Goal: Task Accomplishment & Management: Use online tool/utility

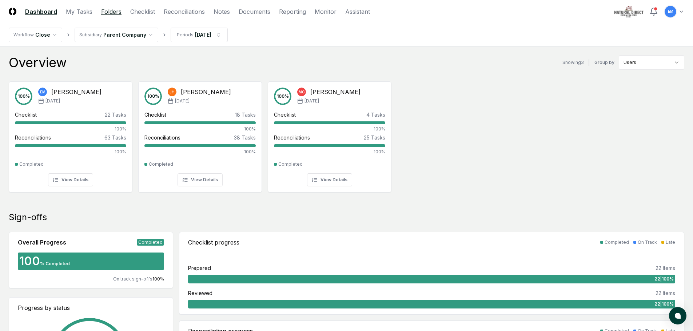
click at [113, 12] on link "Folders" at bounding box center [111, 11] width 20 height 9
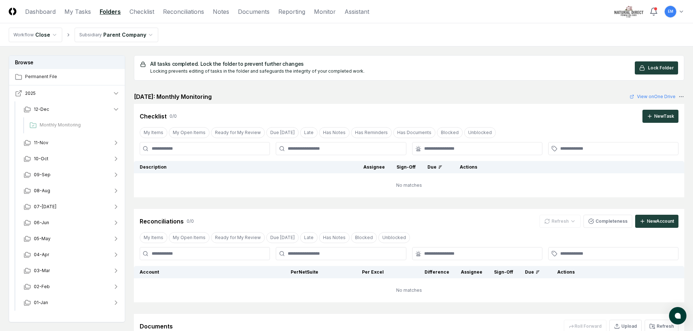
click at [17, 92] on icon "button" at bounding box center [18, 93] width 7 height 7
click at [42, 176] on span "09-Sep" at bounding box center [42, 175] width 17 height 7
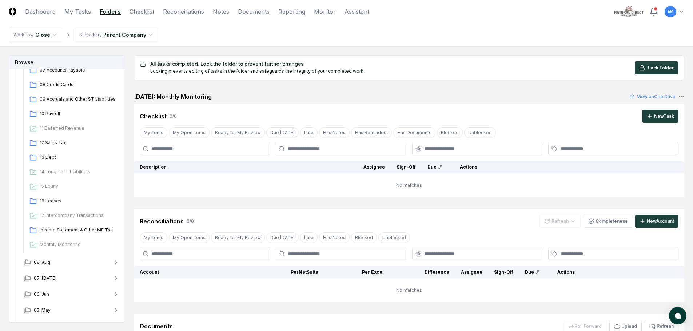
scroll to position [218, 0]
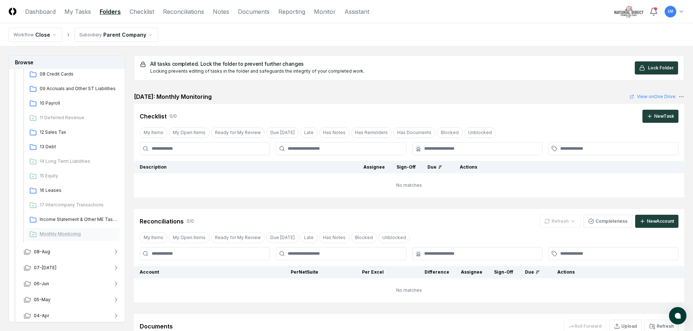
click at [59, 235] on span "Monthly Monitoring" at bounding box center [78, 234] width 77 height 7
click at [37, 250] on span "08-Aug" at bounding box center [42, 252] width 16 height 7
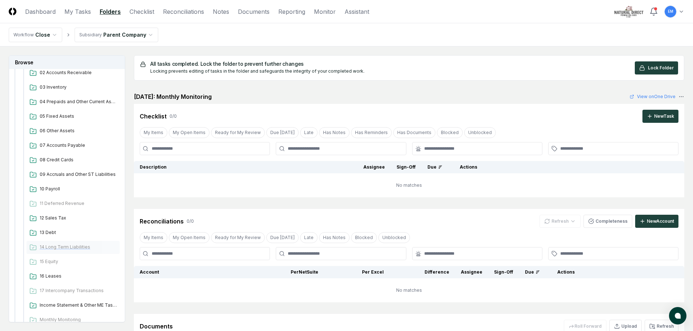
scroll to position [473, 0]
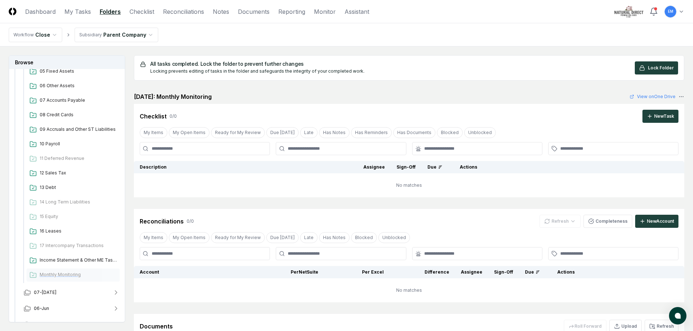
click at [61, 277] on span "Monthly Monitoring" at bounding box center [78, 275] width 77 height 7
click at [40, 294] on span "07-[DATE]" at bounding box center [45, 293] width 23 height 7
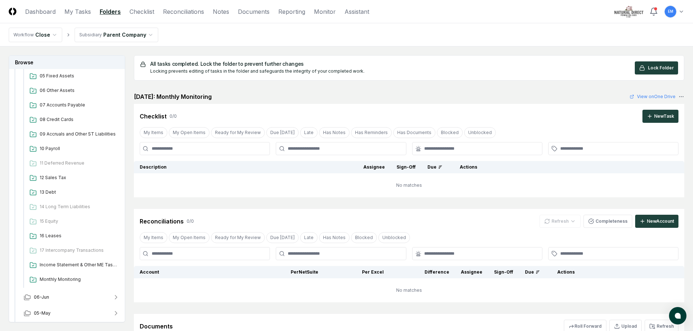
scroll to position [764, 0]
click at [62, 280] on span "Monthly Monitoring" at bounding box center [78, 279] width 77 height 7
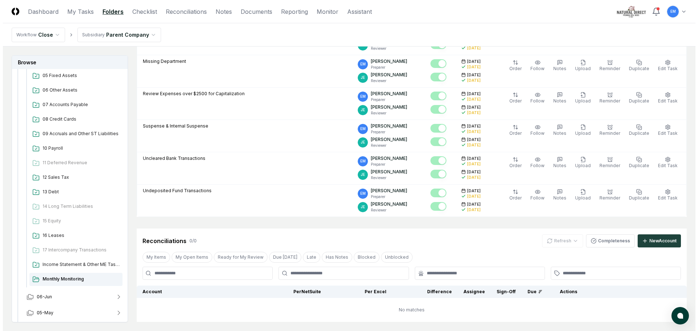
scroll to position [327, 0]
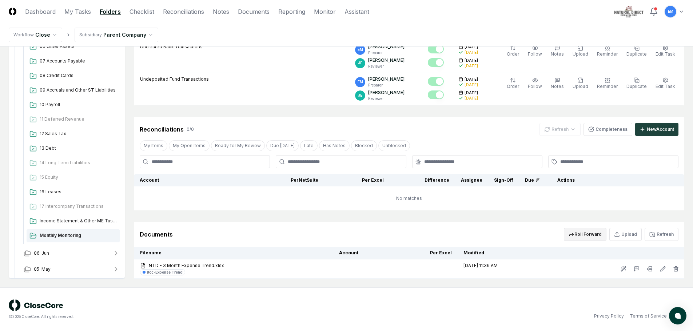
click at [593, 232] on button "Roll Forward" at bounding box center [585, 234] width 43 height 13
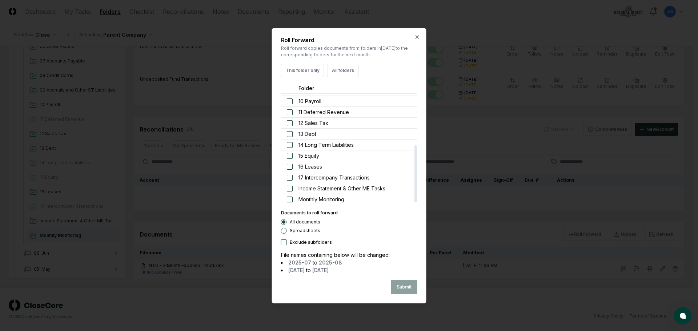
scroll to position [98, 0]
click at [288, 200] on div "Monthly Monitoring" at bounding box center [349, 197] width 136 height 11
click at [283, 232] on button "Spreadsheets" at bounding box center [284, 231] width 6 height 6
click at [407, 290] on div "Submit" at bounding box center [349, 287] width 136 height 15
click at [405, 287] on div "Submit" at bounding box center [349, 287] width 136 height 15
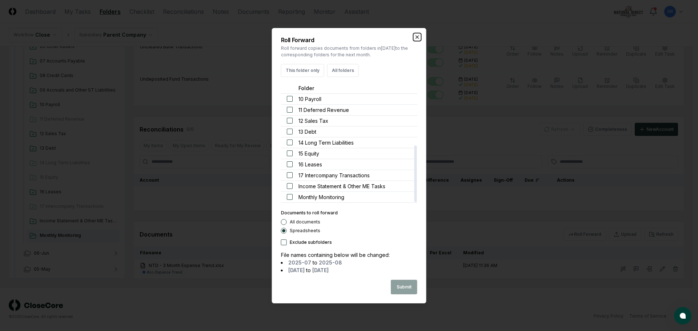
click at [415, 36] on icon "button" at bounding box center [418, 37] width 6 height 6
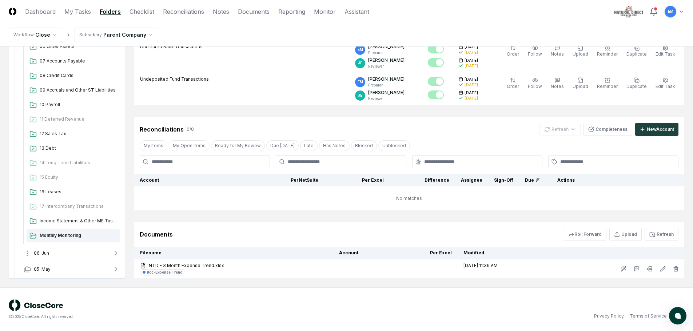
click at [40, 251] on span "06-Jun" at bounding box center [41, 253] width 15 height 7
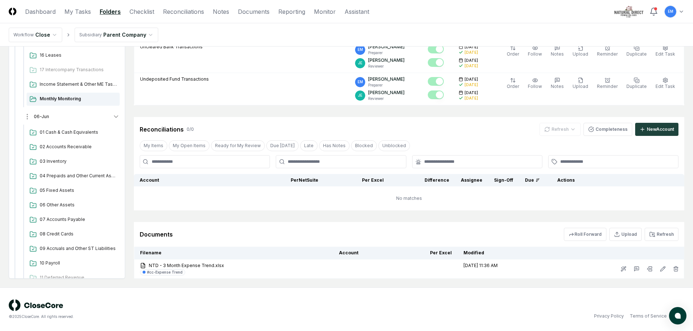
scroll to position [873, 0]
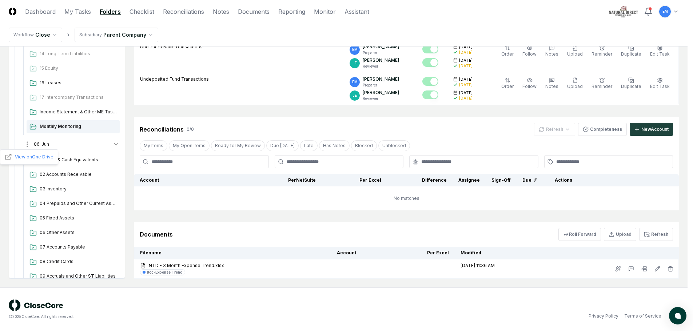
click at [28, 145] on html "CloseCore Dashboard My Tasks Folders Checklist Reconciliations Notes Documents …" at bounding box center [346, 2] width 693 height 659
click at [223, 298] on html "CloseCore Dashboard My Tasks Folders Checklist Reconciliations Notes Documents …" at bounding box center [349, 2] width 698 height 659
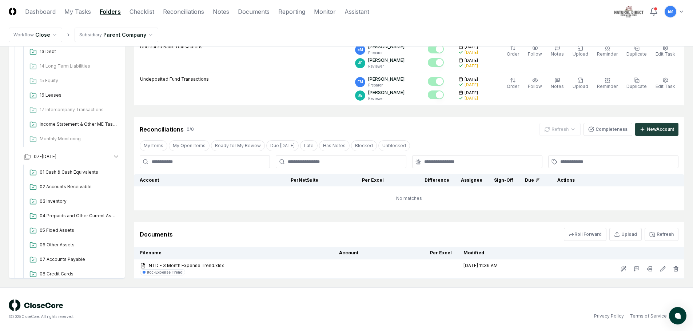
scroll to position [546, 0]
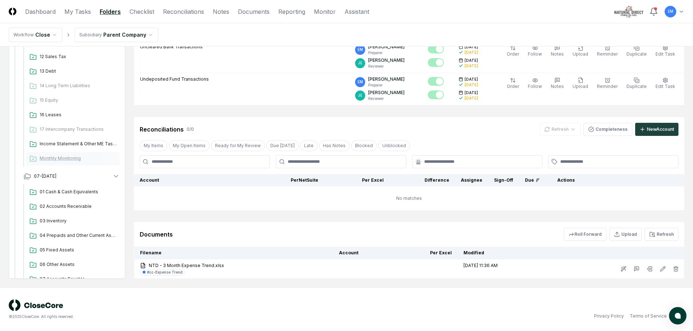
click at [47, 160] on span "Monthly Monitoring" at bounding box center [78, 158] width 77 height 7
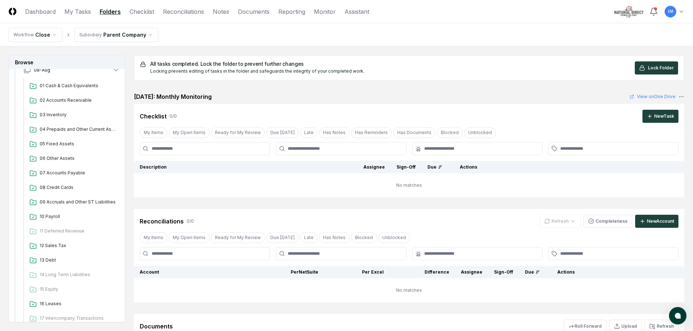
scroll to position [364, 0]
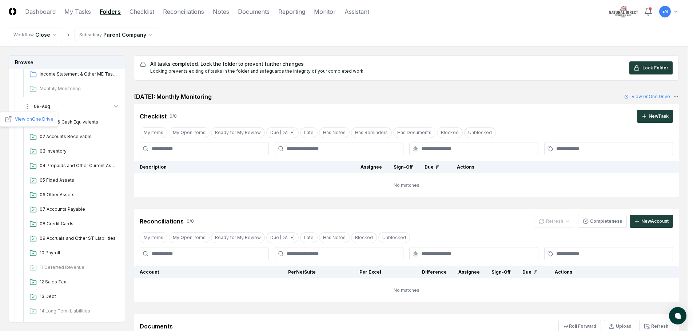
click at [28, 105] on html "CloseCore Dashboard My Tasks Folders Checklist Reconciliations Notes Documents …" at bounding box center [346, 214] width 693 height 428
click at [535, 14] on html "CloseCore Dashboard My Tasks Folders Checklist Reconciliations Notes Documents …" at bounding box center [349, 214] width 698 height 428
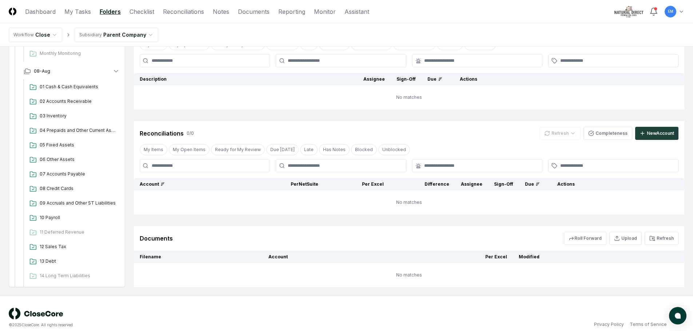
scroll to position [96, 0]
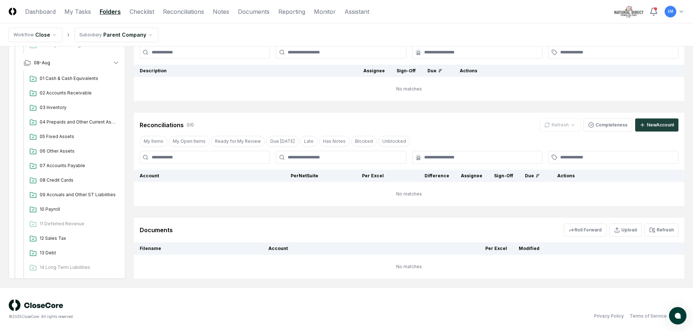
click at [191, 33] on nav "Workflow Close Subsidiary Parent Company" at bounding box center [346, 34] width 693 height 23
